Goal: Information Seeking & Learning: Learn about a topic

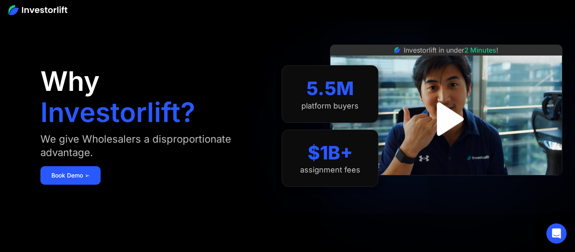
click at [449, 120] on img "open lightbox" at bounding box center [446, 119] width 61 height 61
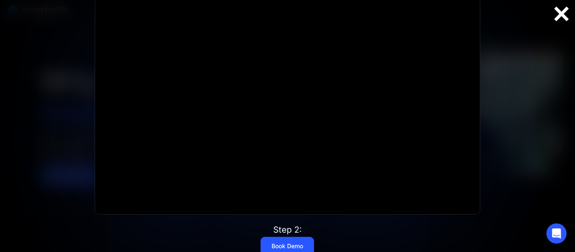
click at [555, 12] on div at bounding box center [561, 14] width 27 height 18
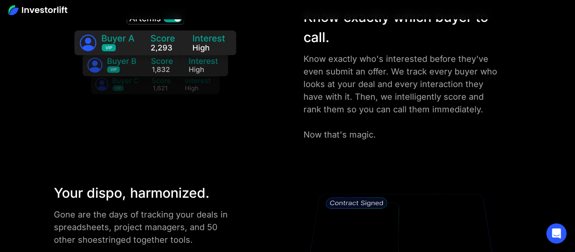
scroll to position [1319, 0]
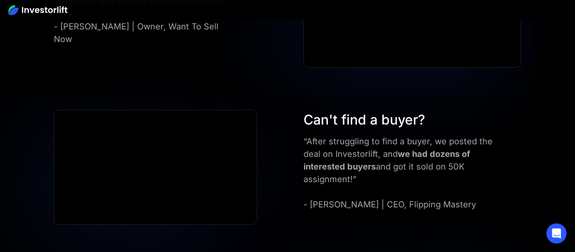
scroll to position [2364, 0]
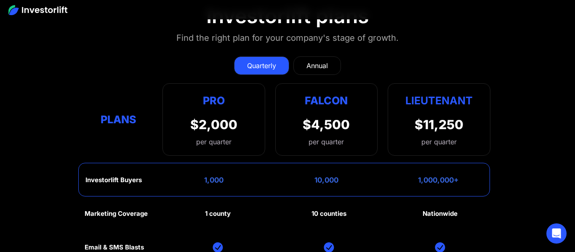
scroll to position [3595, 0]
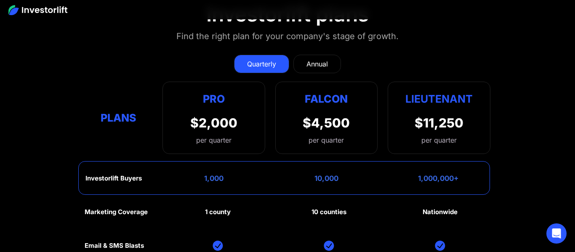
click at [318, 59] on div "Annual" at bounding box center [316, 64] width 21 height 10
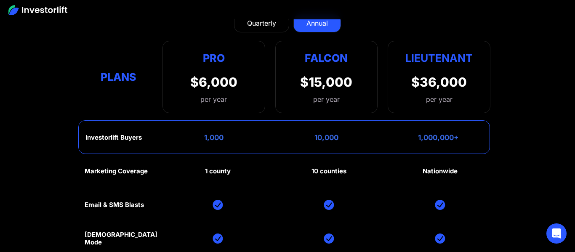
scroll to position [3581, 0]
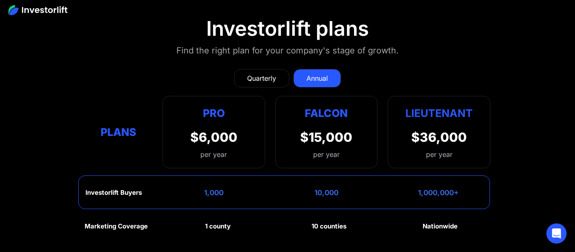
click at [271, 73] on div "Quarterly" at bounding box center [261, 78] width 29 height 10
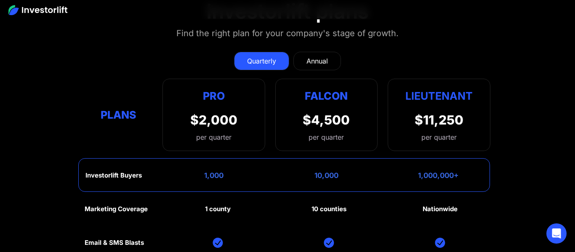
scroll to position [3596, 0]
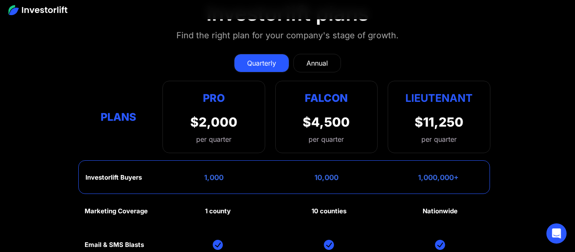
click at [314, 58] on div "Annual" at bounding box center [316, 63] width 21 height 10
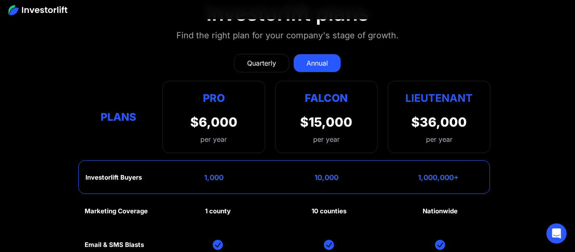
click at [260, 58] on div "Quarterly" at bounding box center [261, 63] width 29 height 10
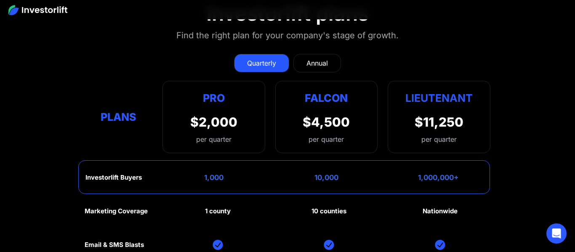
click at [316, 58] on div "Annual" at bounding box center [316, 63] width 21 height 10
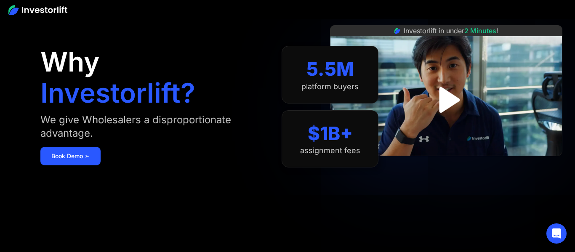
scroll to position [0, 0]
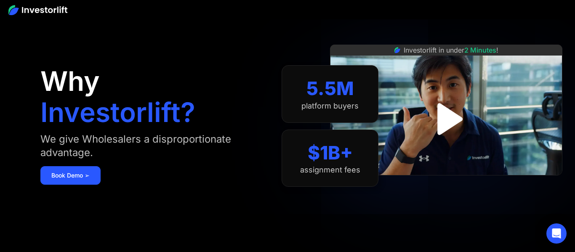
click at [439, 124] on img "open lightbox" at bounding box center [446, 119] width 57 height 57
